Goal: Information Seeking & Learning: Learn about a topic

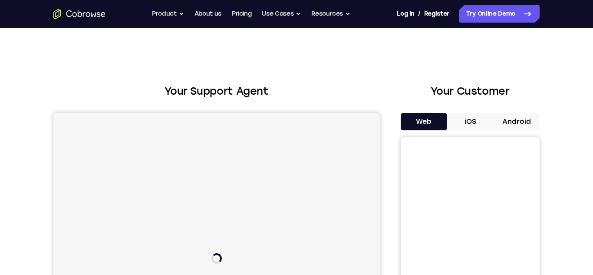
click at [517, 121] on button "Android" at bounding box center [516, 121] width 46 height 17
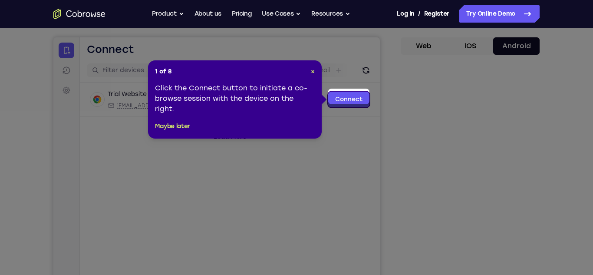
scroll to position [79, 0]
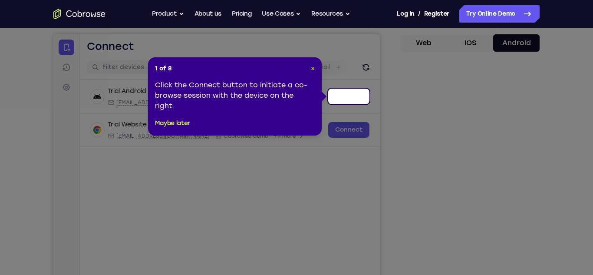
click at [312, 68] on span "×" at bounding box center [313, 68] width 4 height 7
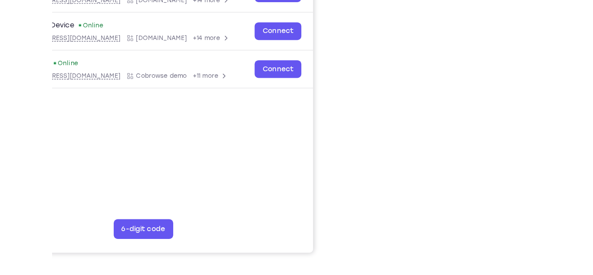
scroll to position [90, 0]
